Goal: Task Accomplishment & Management: Manage account settings

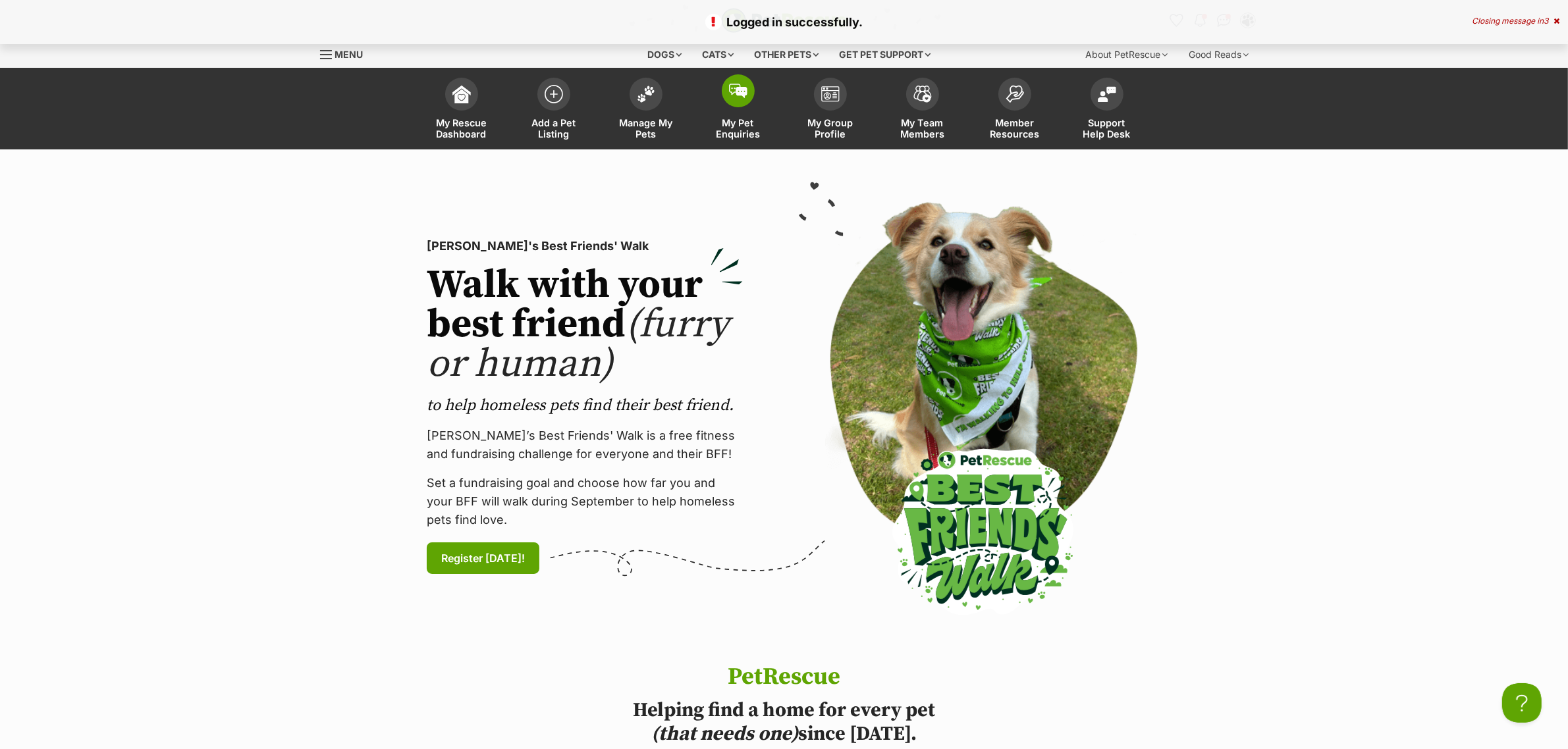
click at [765, 124] on span "My Pet Enquiries" at bounding box center [738, 128] width 59 height 22
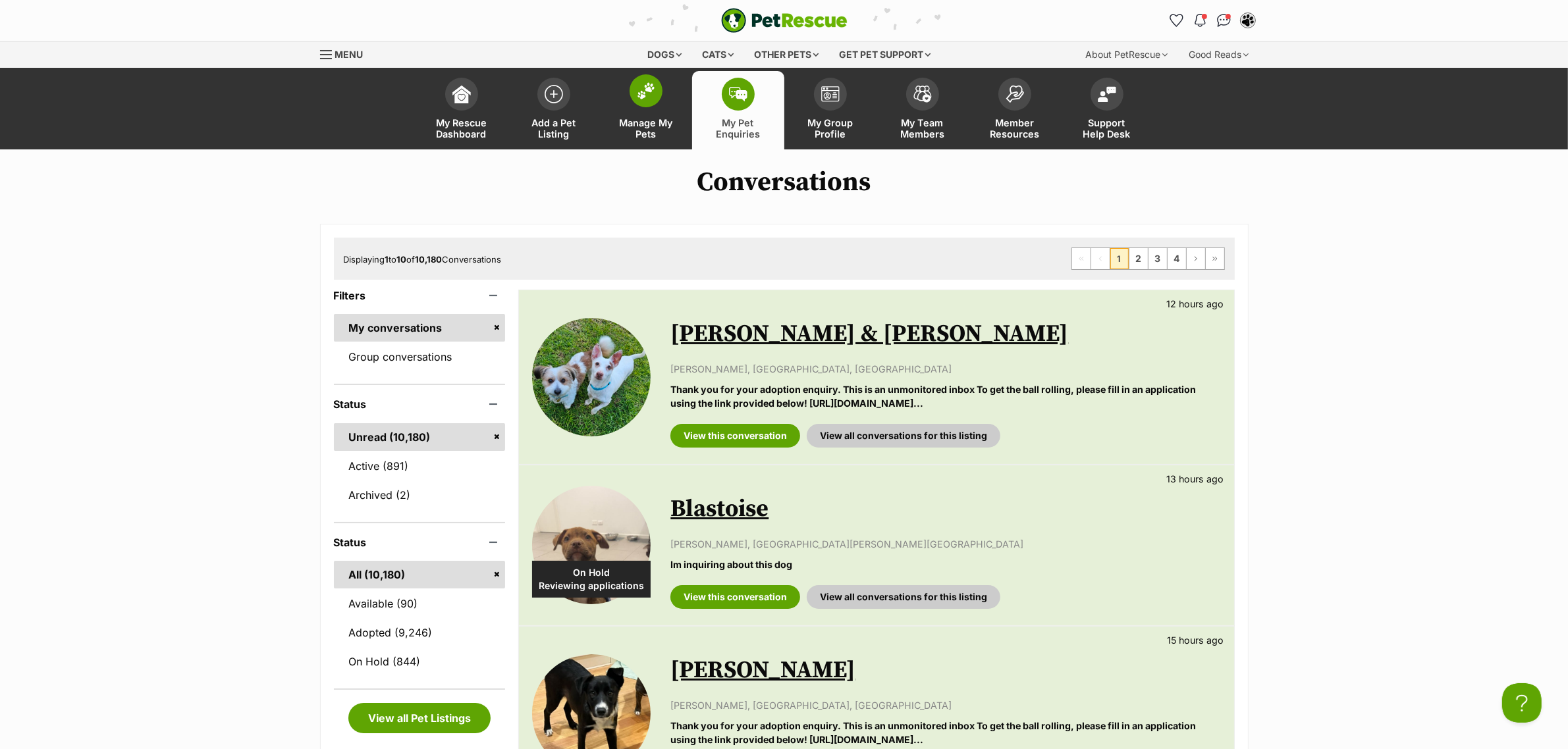
click at [624, 105] on link "Manage My Pets" at bounding box center [646, 110] width 92 height 79
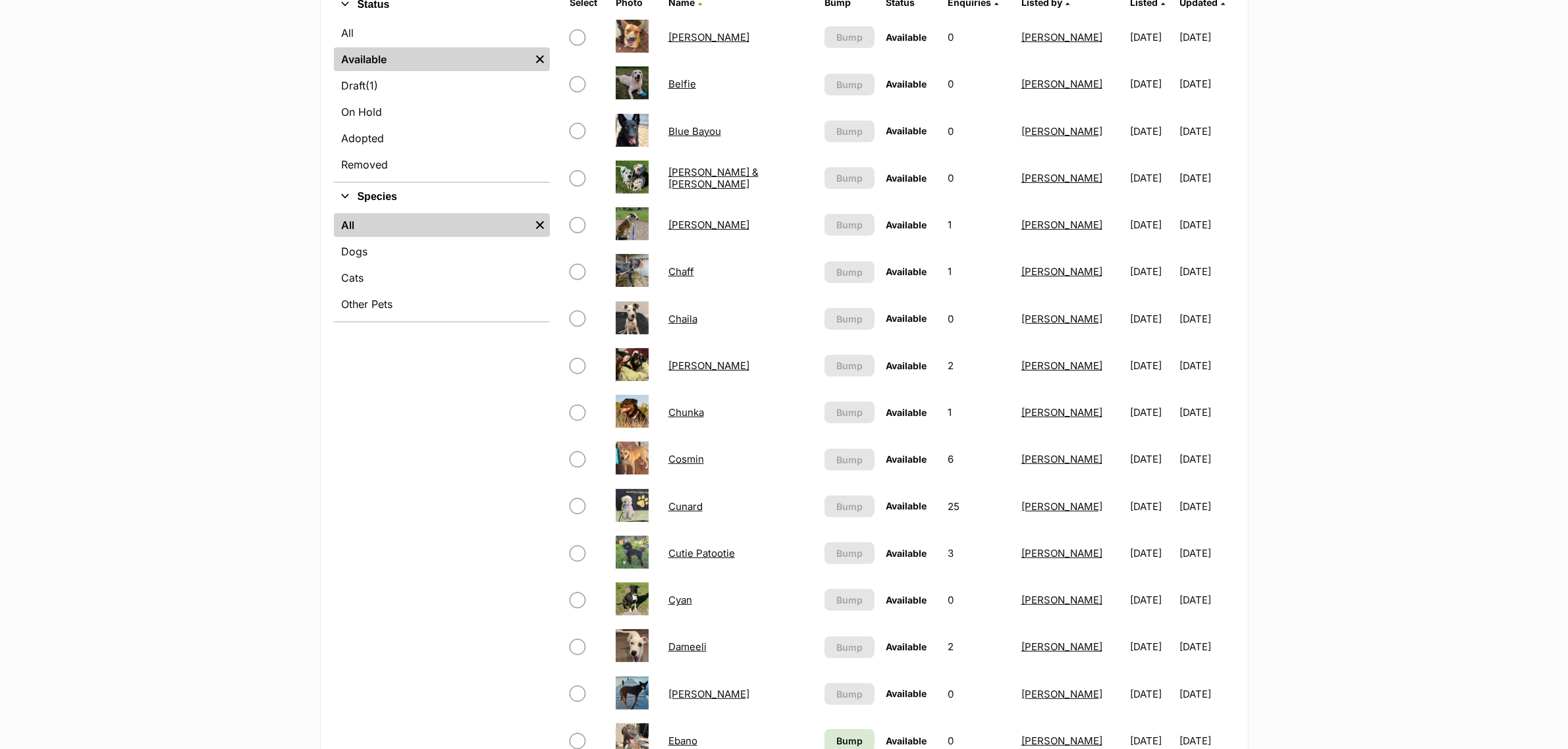
scroll to position [411, 0]
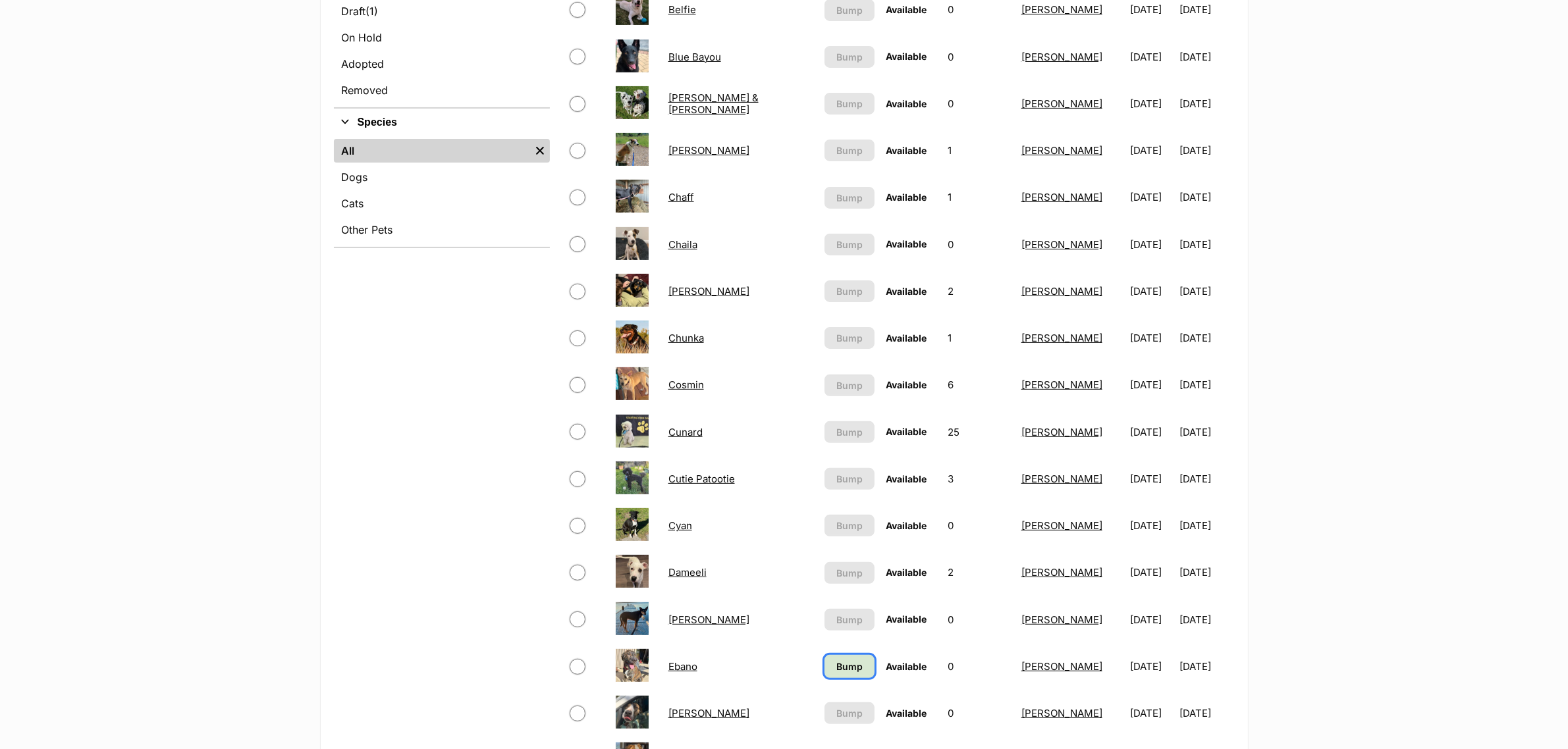
click at [837, 661] on span "Bump" at bounding box center [850, 666] width 27 height 14
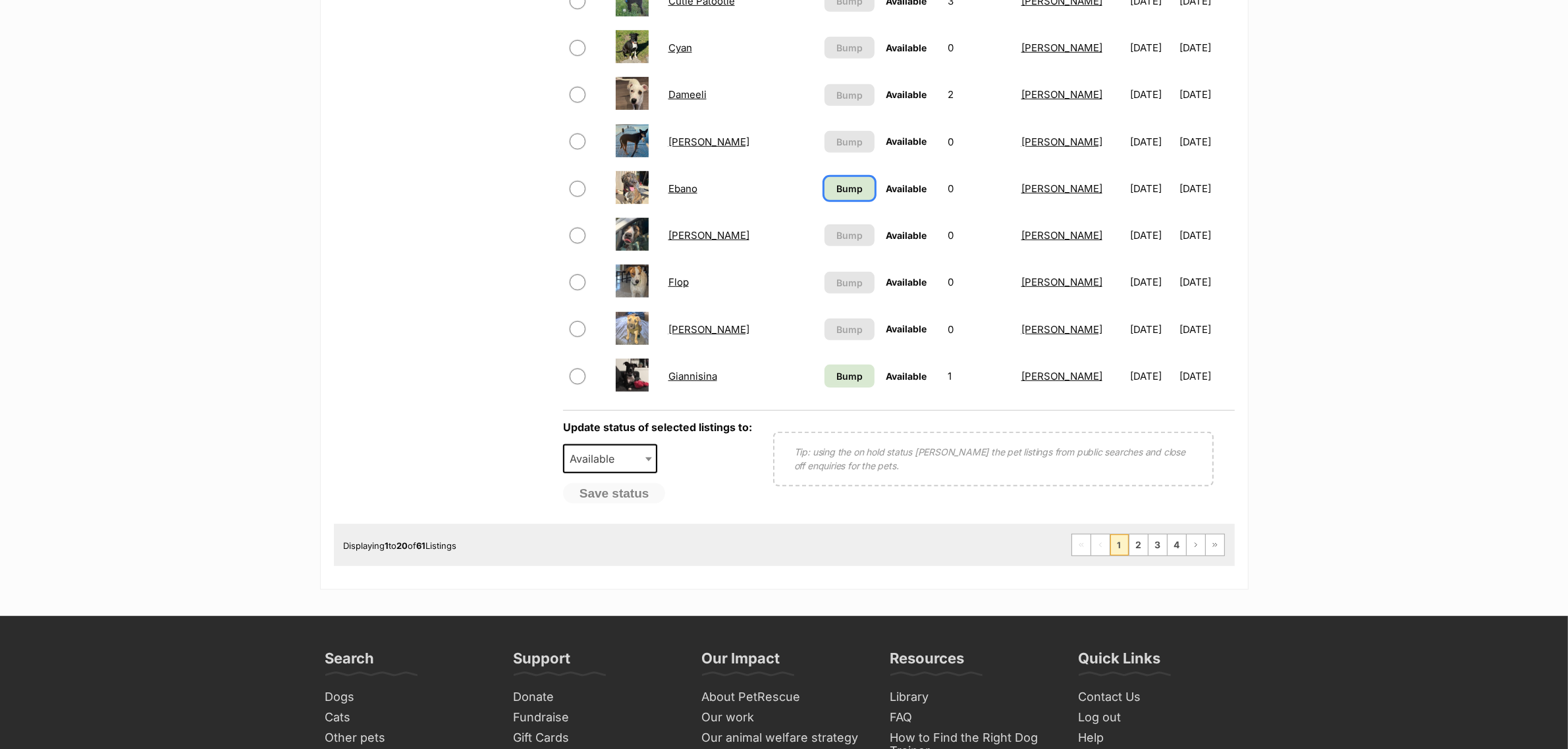
scroll to position [905, 0]
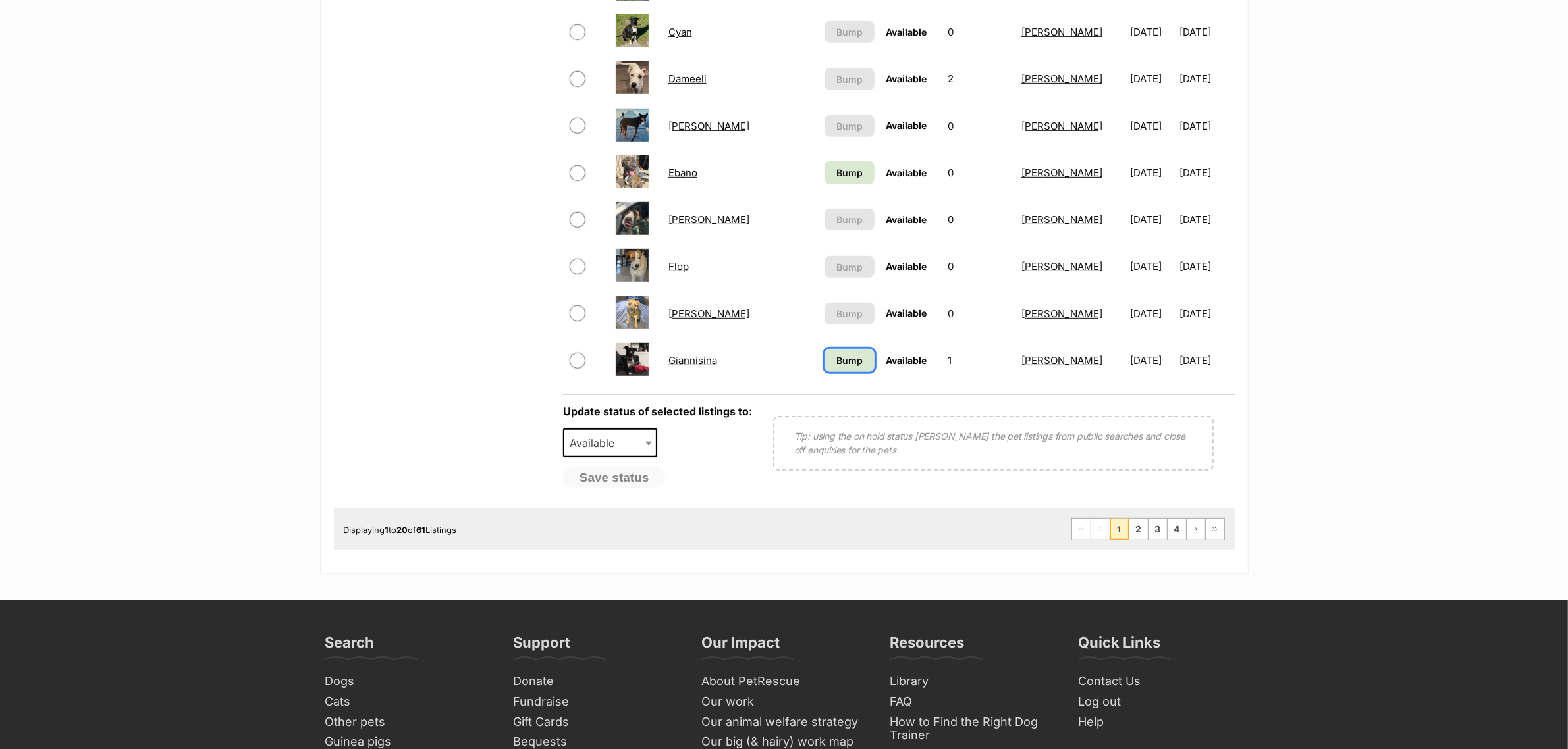
click at [825, 349] on link "Bump" at bounding box center [849, 360] width 50 height 23
